Goal: Find specific page/section: Find specific page/section

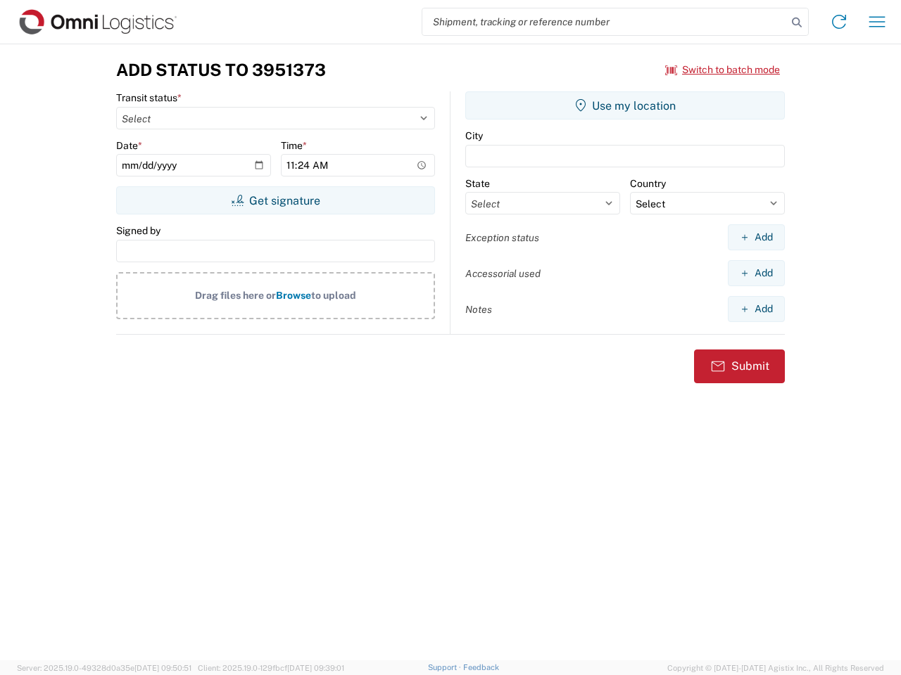
click at [604, 22] on input "search" at bounding box center [604, 21] width 364 height 27
click at [797, 23] on icon at bounding box center [797, 23] width 20 height 20
click at [839, 22] on icon at bounding box center [838, 22] width 23 height 23
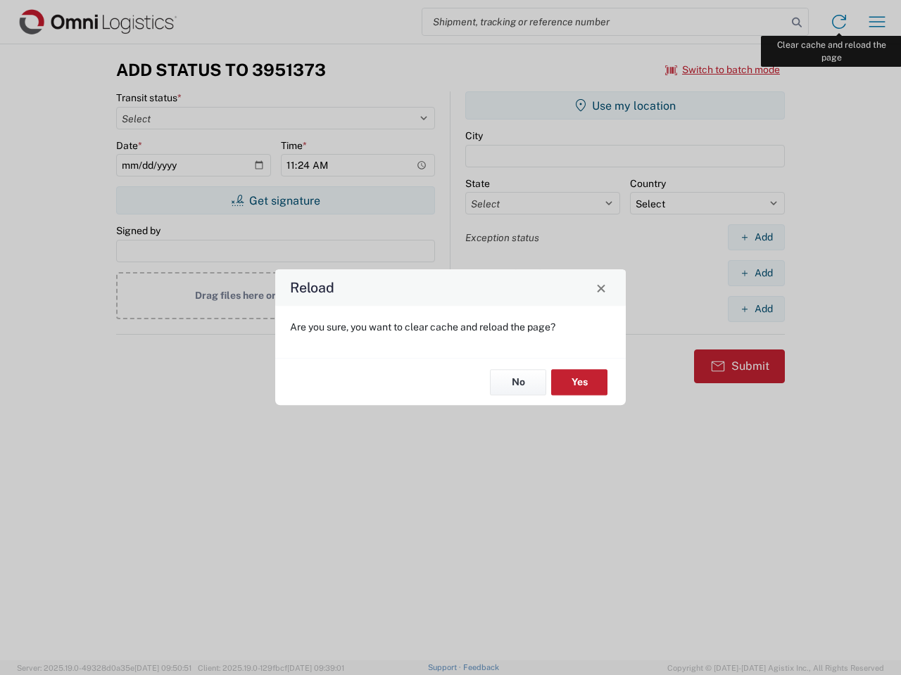
click at [877, 22] on div "Reload Are you sure, you want to clear cache and reload the page? No Yes" at bounding box center [450, 337] width 901 height 675
click at [723, 70] on div "Reload Are you sure, you want to clear cache and reload the page? No Yes" at bounding box center [450, 337] width 901 height 675
click at [275, 201] on div "Reload Are you sure, you want to clear cache and reload the page? No Yes" at bounding box center [450, 337] width 901 height 675
click at [625, 106] on div "Reload Are you sure, you want to clear cache and reload the page? No Yes" at bounding box center [450, 337] width 901 height 675
click at [756, 237] on div "Reload Are you sure, you want to clear cache and reload the page? No Yes" at bounding box center [450, 337] width 901 height 675
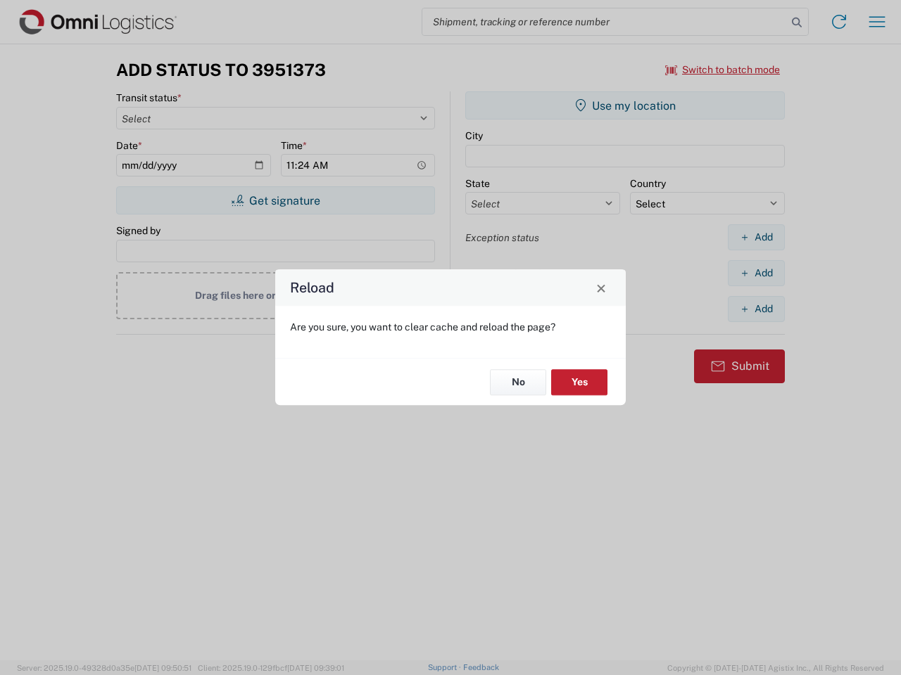
click at [756, 273] on div "Reload Are you sure, you want to clear cache and reload the page? No Yes" at bounding box center [450, 337] width 901 height 675
click at [756, 309] on div "Reload Are you sure, you want to clear cache and reload the page? No Yes" at bounding box center [450, 337] width 901 height 675
